Goal: Transaction & Acquisition: Purchase product/service

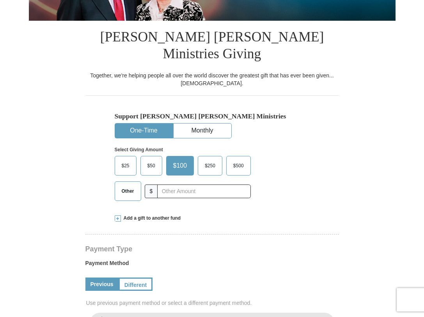
scroll to position [141, 0]
select select "OR"
click at [154, 160] on span "$50" at bounding box center [152, 166] width 16 height 12
click at [0, 0] on input "$50" at bounding box center [0, 0] width 0 height 0
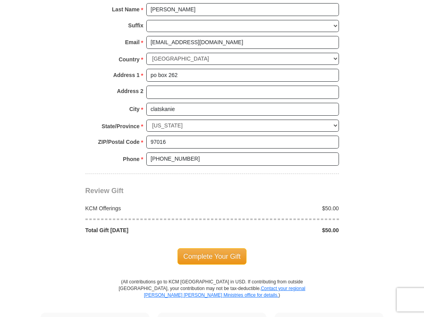
scroll to position [582, 0]
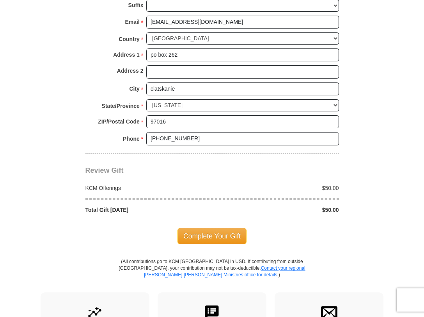
drag, startPoint x: 230, startPoint y: 204, endPoint x: 368, endPoint y: 96, distance: 175.8
click at [230, 228] on span "Complete Your Gift" at bounding box center [212, 236] width 69 height 16
